Goal: Task Accomplishment & Management: Manage account settings

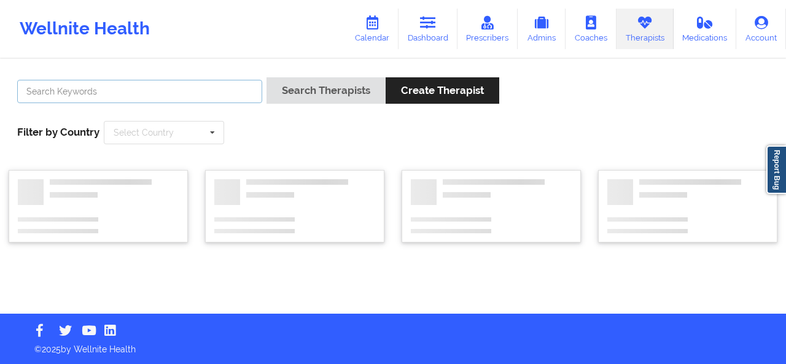
click at [208, 91] on input "text" at bounding box center [139, 91] width 245 height 23
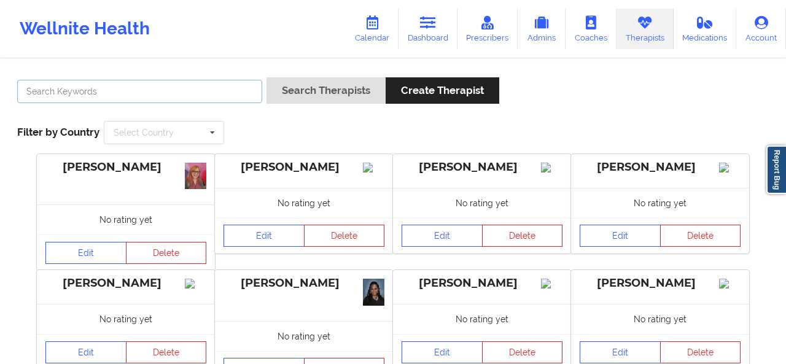
paste input "[EMAIL_ADDRESS][DOMAIN_NAME]"
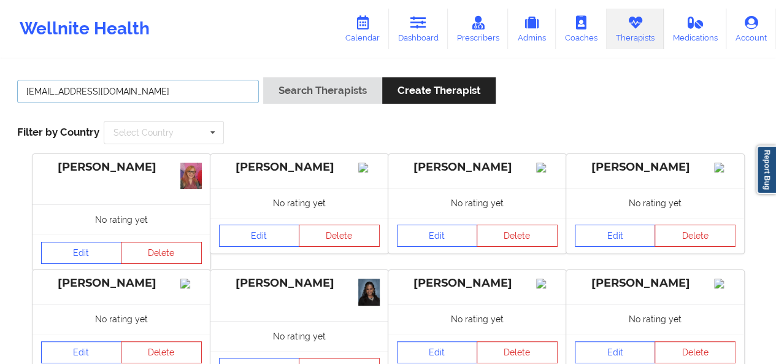
type input "[EMAIL_ADDRESS][DOMAIN_NAME]"
click at [263, 77] on button "Search Therapists" at bounding box center [322, 90] width 119 height 26
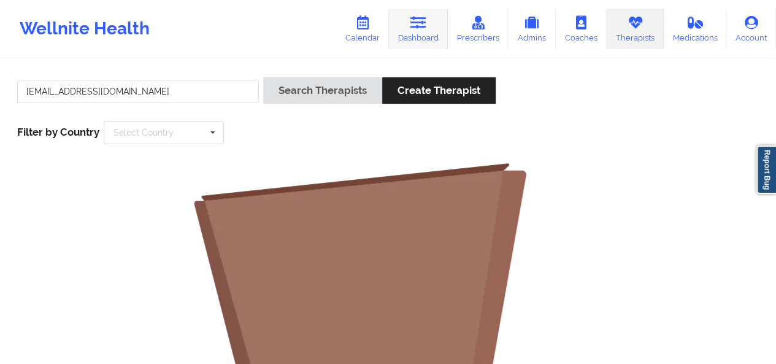
click at [417, 24] on icon at bounding box center [419, 23] width 16 height 14
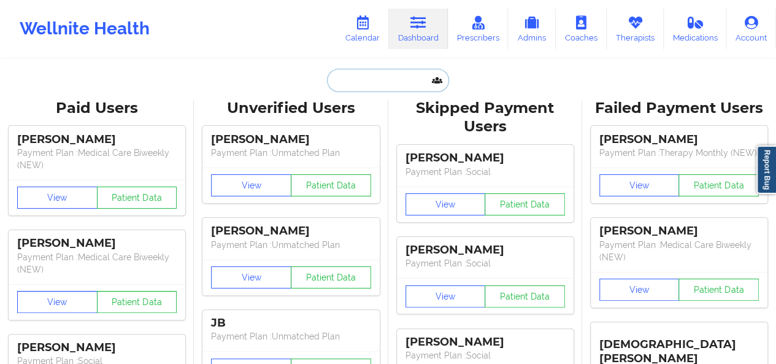
click at [363, 87] on input "text" at bounding box center [388, 80] width 122 height 23
paste input "[EMAIL_ADDRESS][DOMAIN_NAME]"
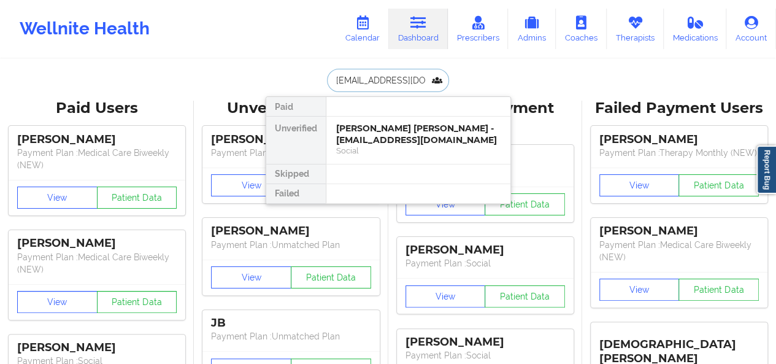
type input "[EMAIL_ADDRESS][DOMAIN_NAME]"
click at [387, 133] on div "[PERSON_NAME] - [EMAIL_ADDRESS][DOMAIN_NAME]" at bounding box center [418, 134] width 164 height 23
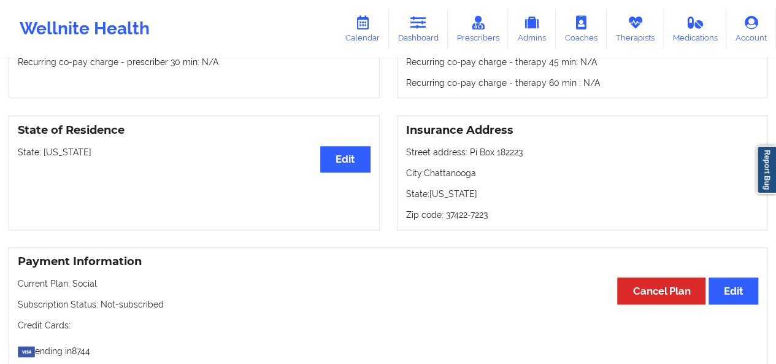
scroll to position [466, 0]
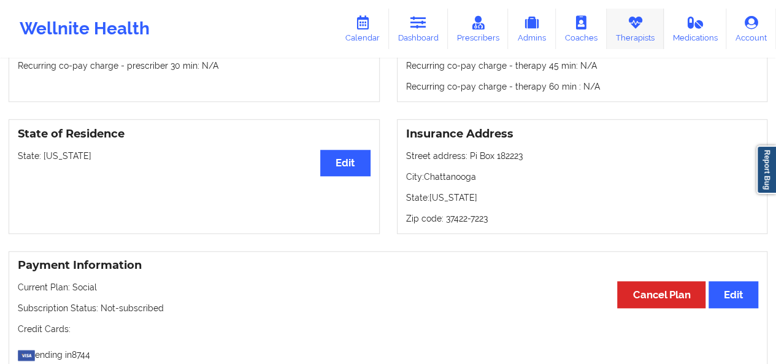
click at [632, 42] on link "Therapists" at bounding box center [635, 29] width 57 height 41
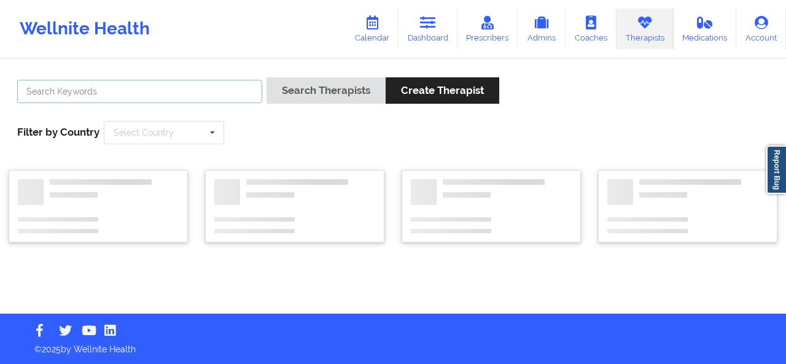
click at [193, 95] on input "text" at bounding box center [139, 91] width 245 height 23
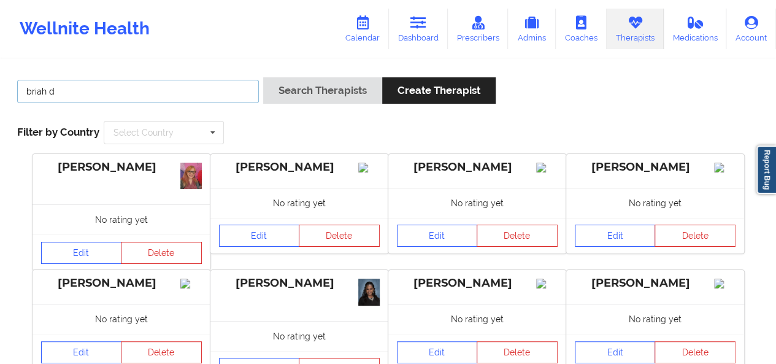
type input "briah d"
click at [263, 77] on button "Search Therapists" at bounding box center [322, 90] width 119 height 26
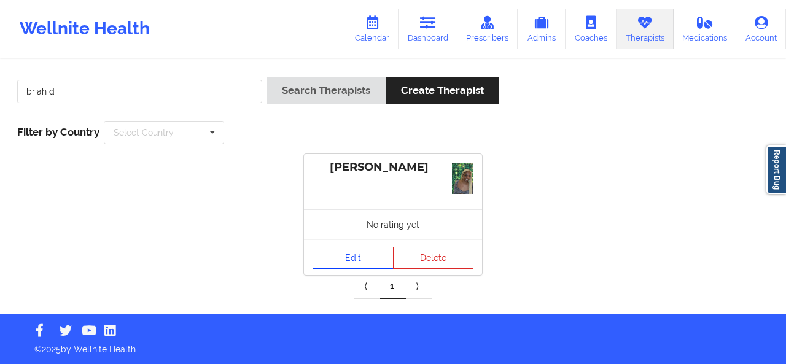
click at [373, 247] on link "Edit" at bounding box center [352, 258] width 81 height 22
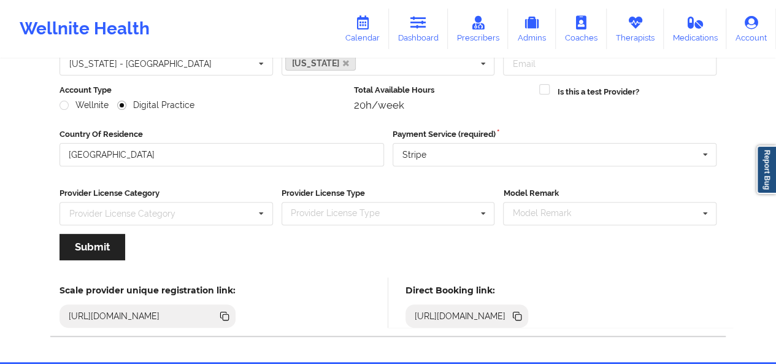
scroll to position [185, 0]
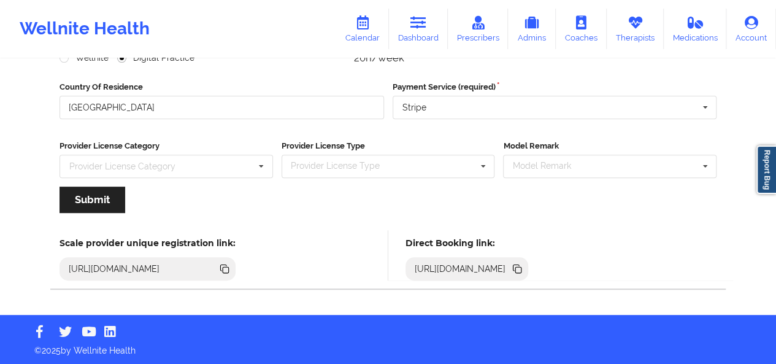
click at [520, 266] on icon at bounding box center [517, 268] width 6 height 6
click at [586, 41] on link "Coaches" at bounding box center [581, 29] width 51 height 41
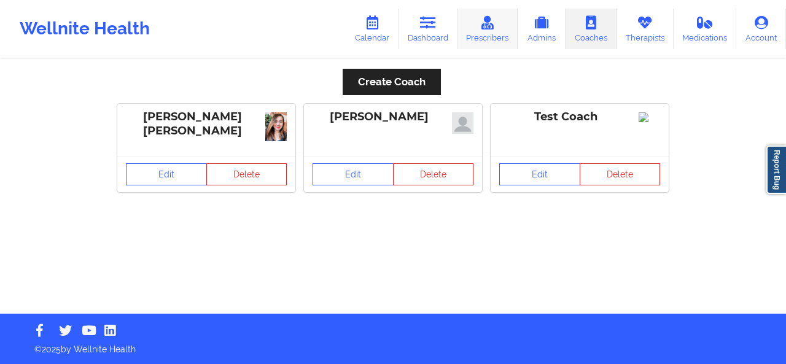
click at [492, 37] on link "Prescribers" at bounding box center [487, 29] width 61 height 41
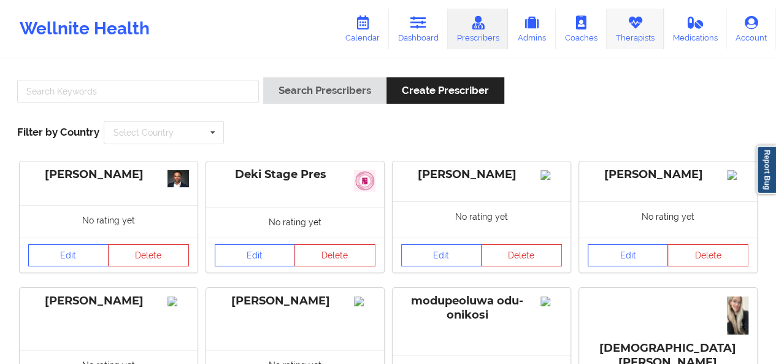
click at [642, 38] on link "Therapists" at bounding box center [635, 29] width 57 height 41
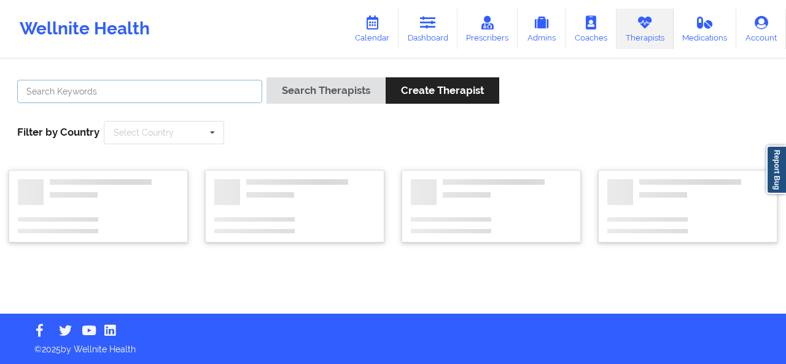
click at [175, 88] on input "text" at bounding box center [139, 91] width 245 height 23
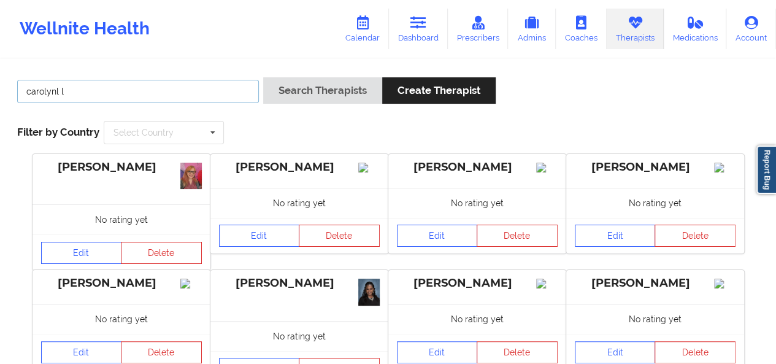
click at [263, 77] on button "Search Therapists" at bounding box center [322, 90] width 119 height 26
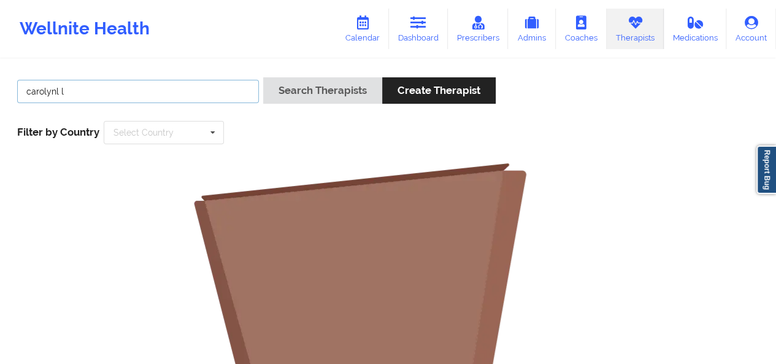
click at [60, 94] on input "carolynl l" at bounding box center [138, 91] width 242 height 23
type input "[PERSON_NAME]"
click at [263, 77] on button "Search Therapists" at bounding box center [322, 90] width 119 height 26
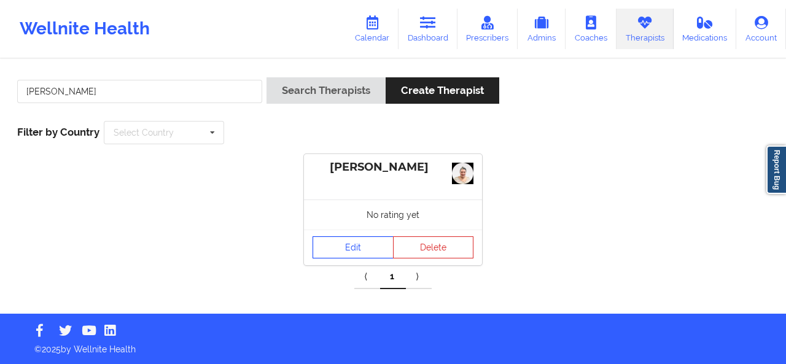
click at [363, 243] on link "Edit" at bounding box center [352, 247] width 81 height 22
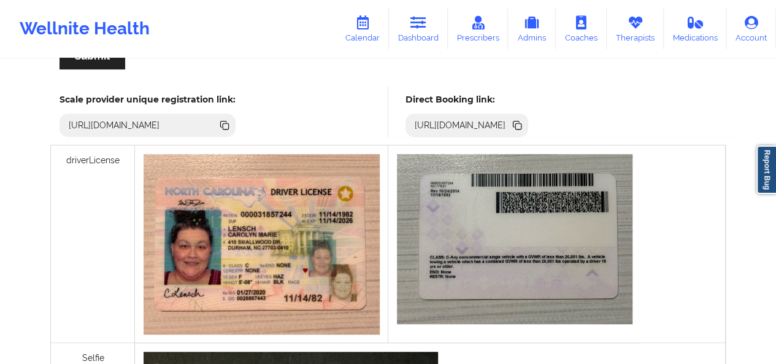
scroll to position [284, 0]
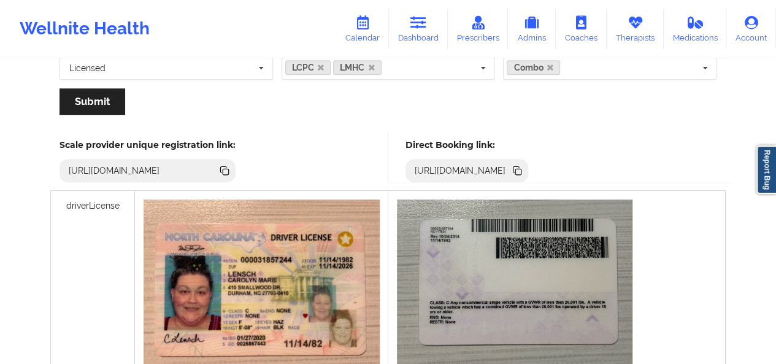
click at [522, 174] on icon at bounding box center [519, 172] width 6 height 6
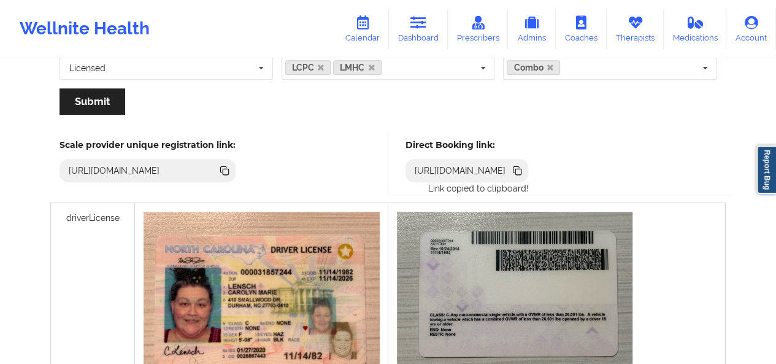
click at [522, 169] on icon at bounding box center [519, 172] width 6 height 6
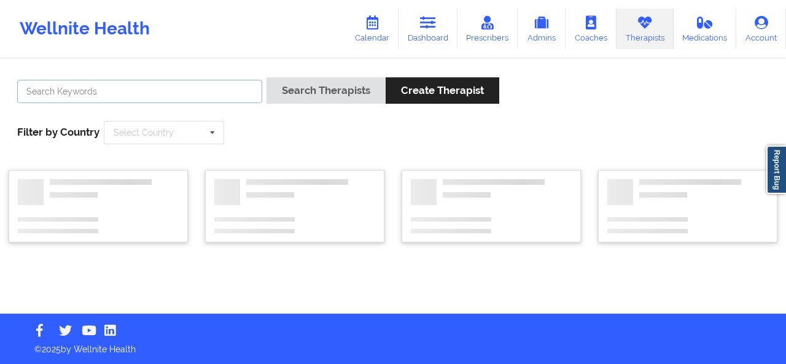
click at [144, 86] on input "text" at bounding box center [139, 91] width 245 height 23
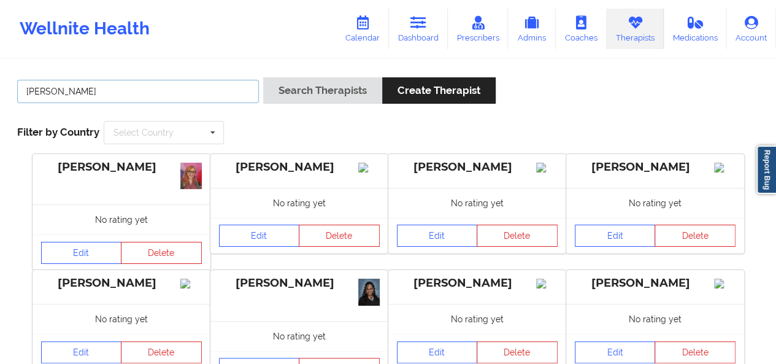
type input "[PERSON_NAME]"
click at [263, 77] on button "Search Therapists" at bounding box center [322, 90] width 119 height 26
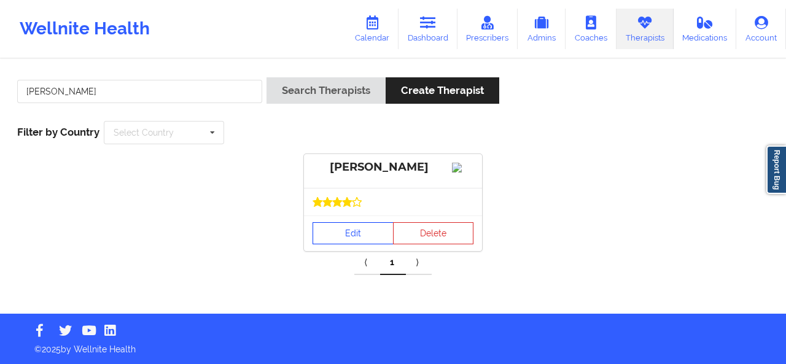
click at [335, 241] on link "Edit" at bounding box center [352, 233] width 81 height 22
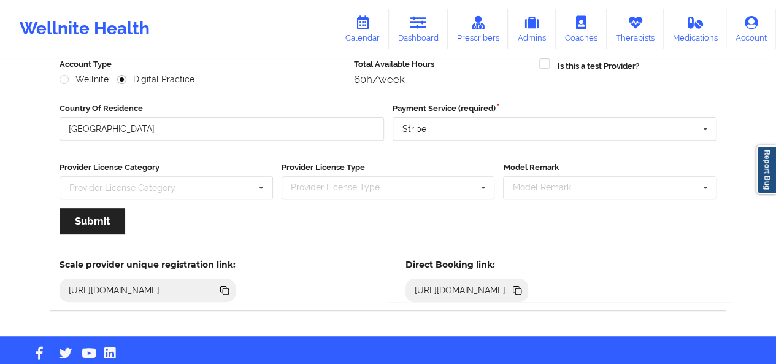
scroll to position [185, 0]
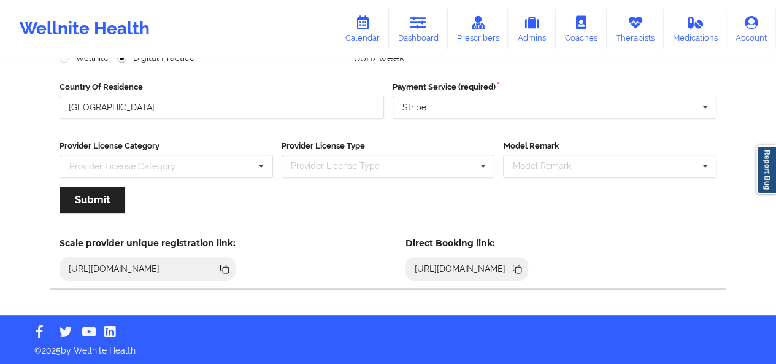
click at [511, 269] on div "[URL][DOMAIN_NAME]" at bounding box center [460, 269] width 101 height 12
click at [511, 267] on div "[URL][DOMAIN_NAME]" at bounding box center [460, 269] width 101 height 12
click at [522, 269] on icon at bounding box center [519, 270] width 6 height 6
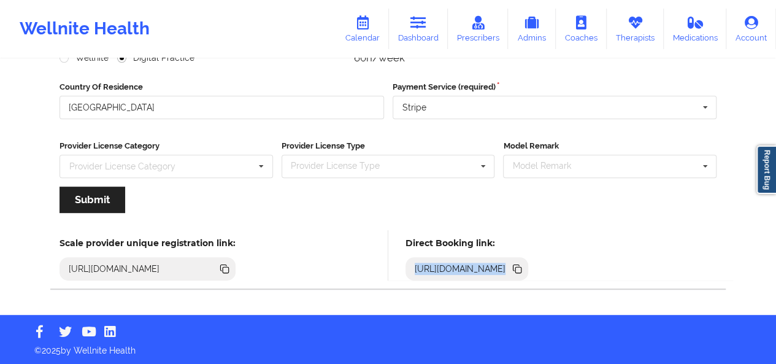
copy div "[URL][DOMAIN_NAME]"
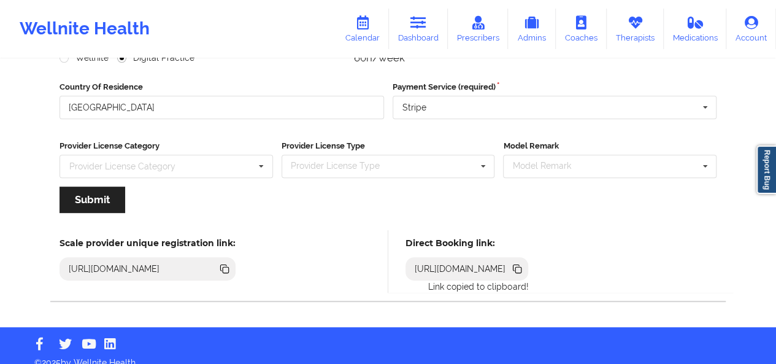
click at [522, 269] on icon at bounding box center [519, 270] width 6 height 6
